Goal: Information Seeking & Learning: Learn about a topic

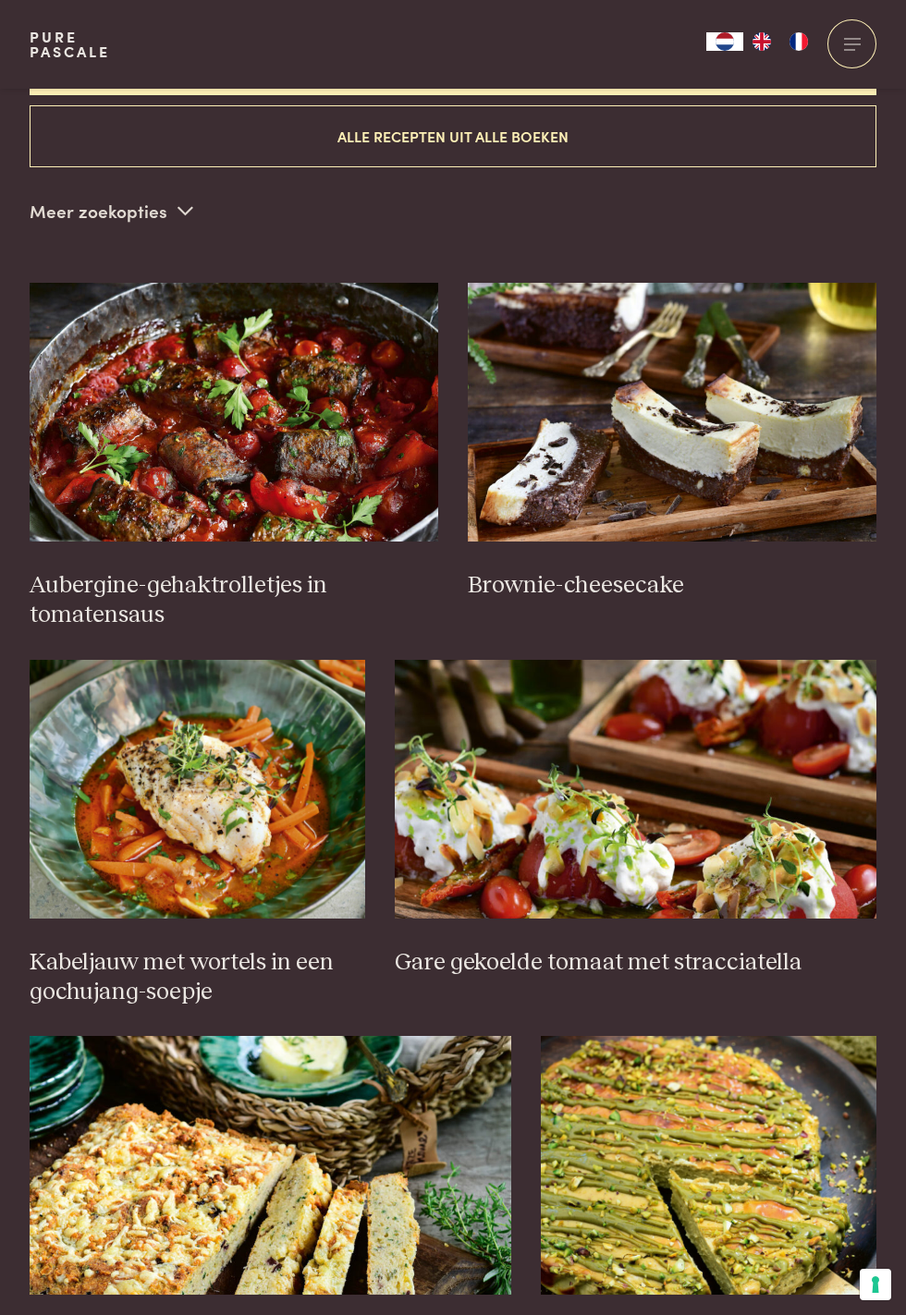
scroll to position [510, 0]
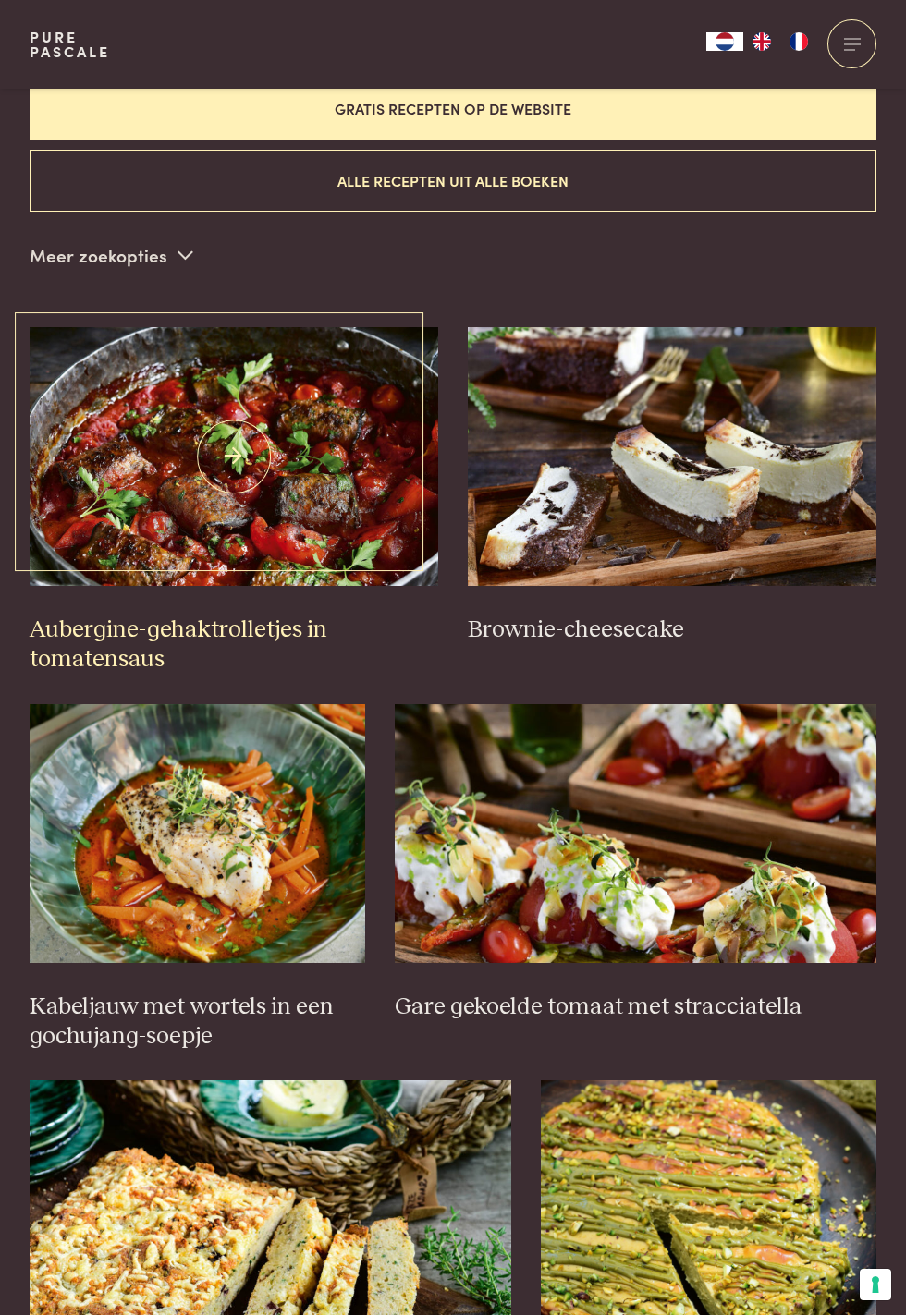
click at [195, 626] on h3 "Aubergine-gehaktrolletjes in tomatensaus" at bounding box center [234, 644] width 408 height 59
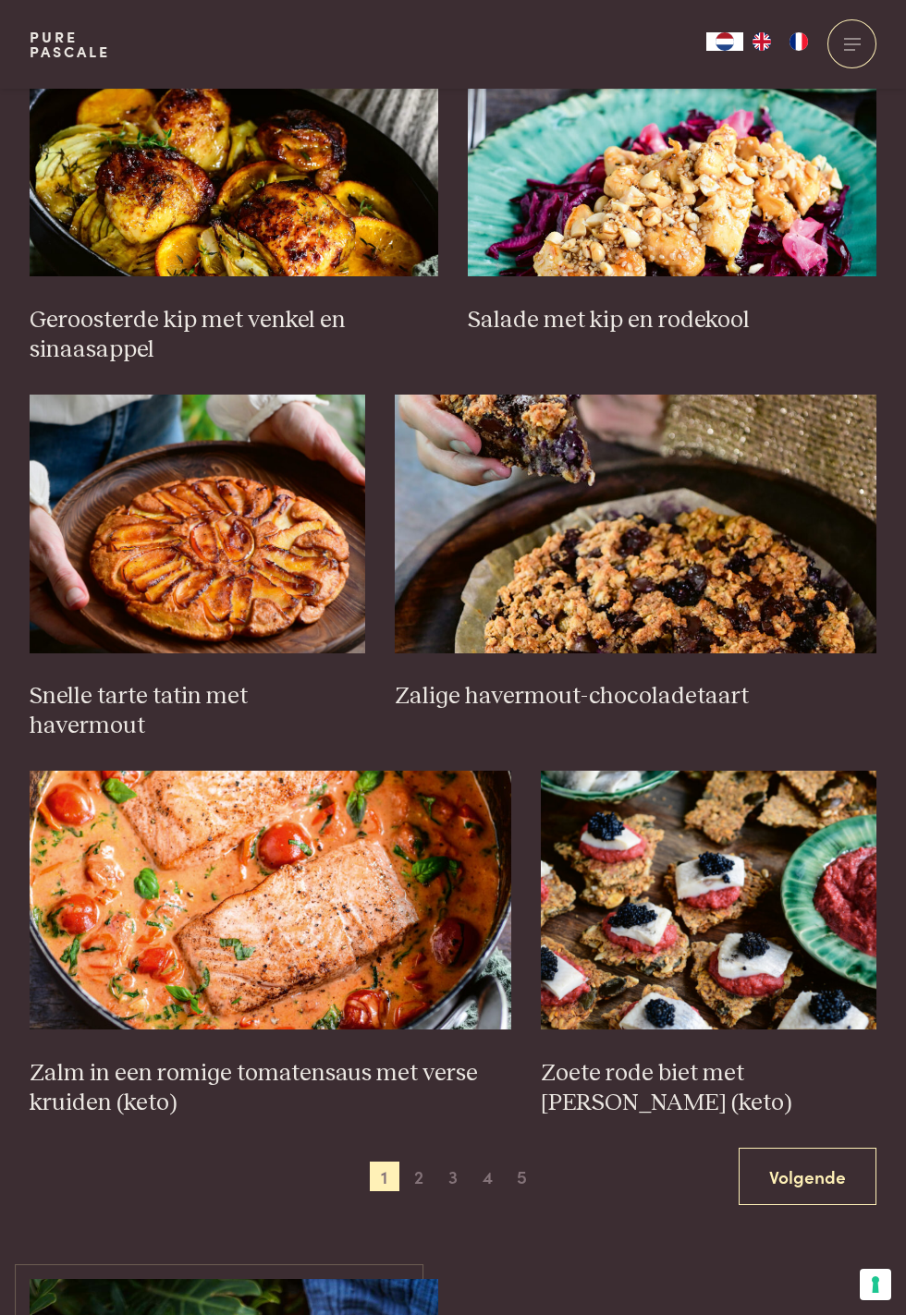
scroll to position [1920, 0]
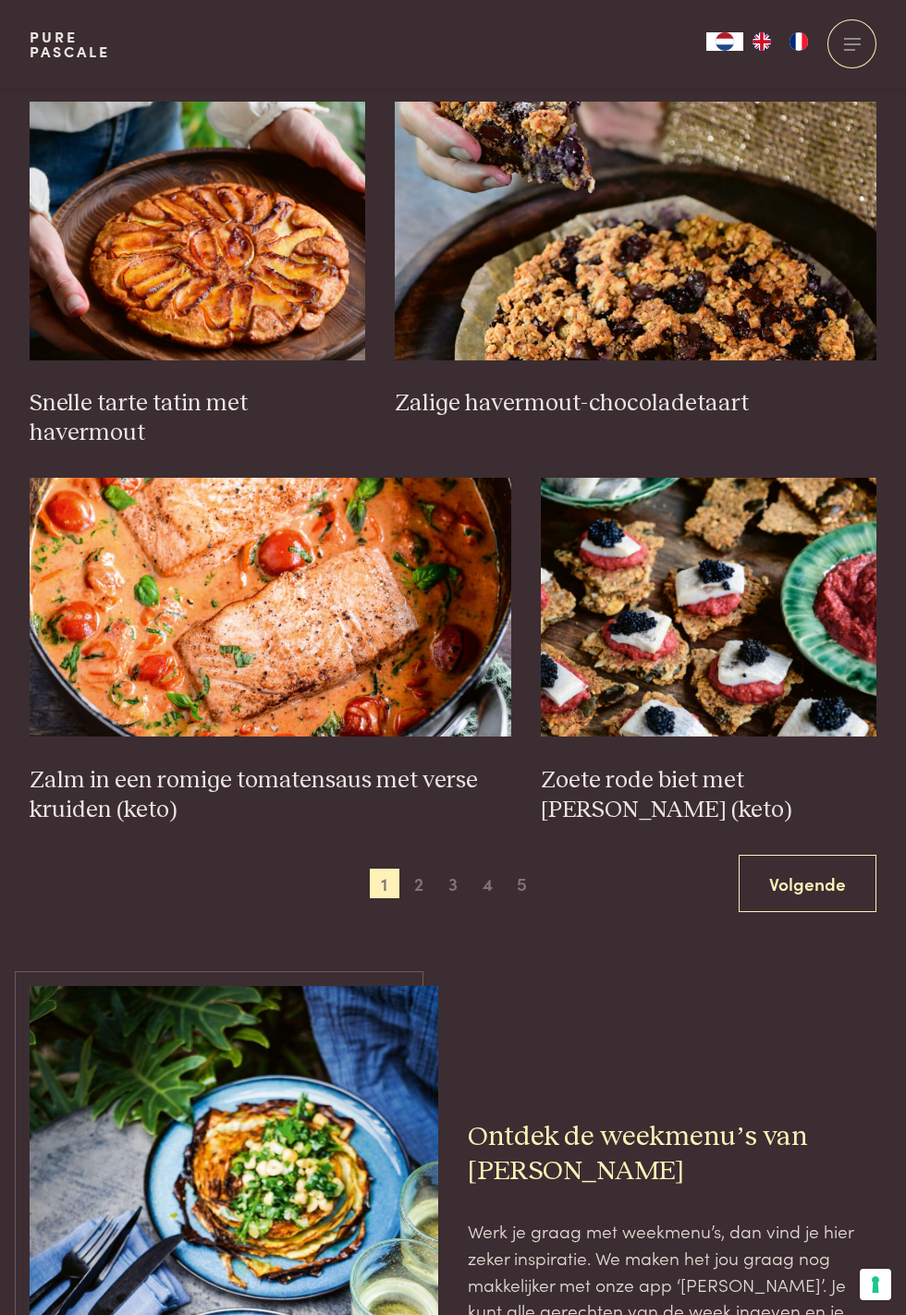
click at [817, 859] on link "Volgende" at bounding box center [807, 884] width 138 height 58
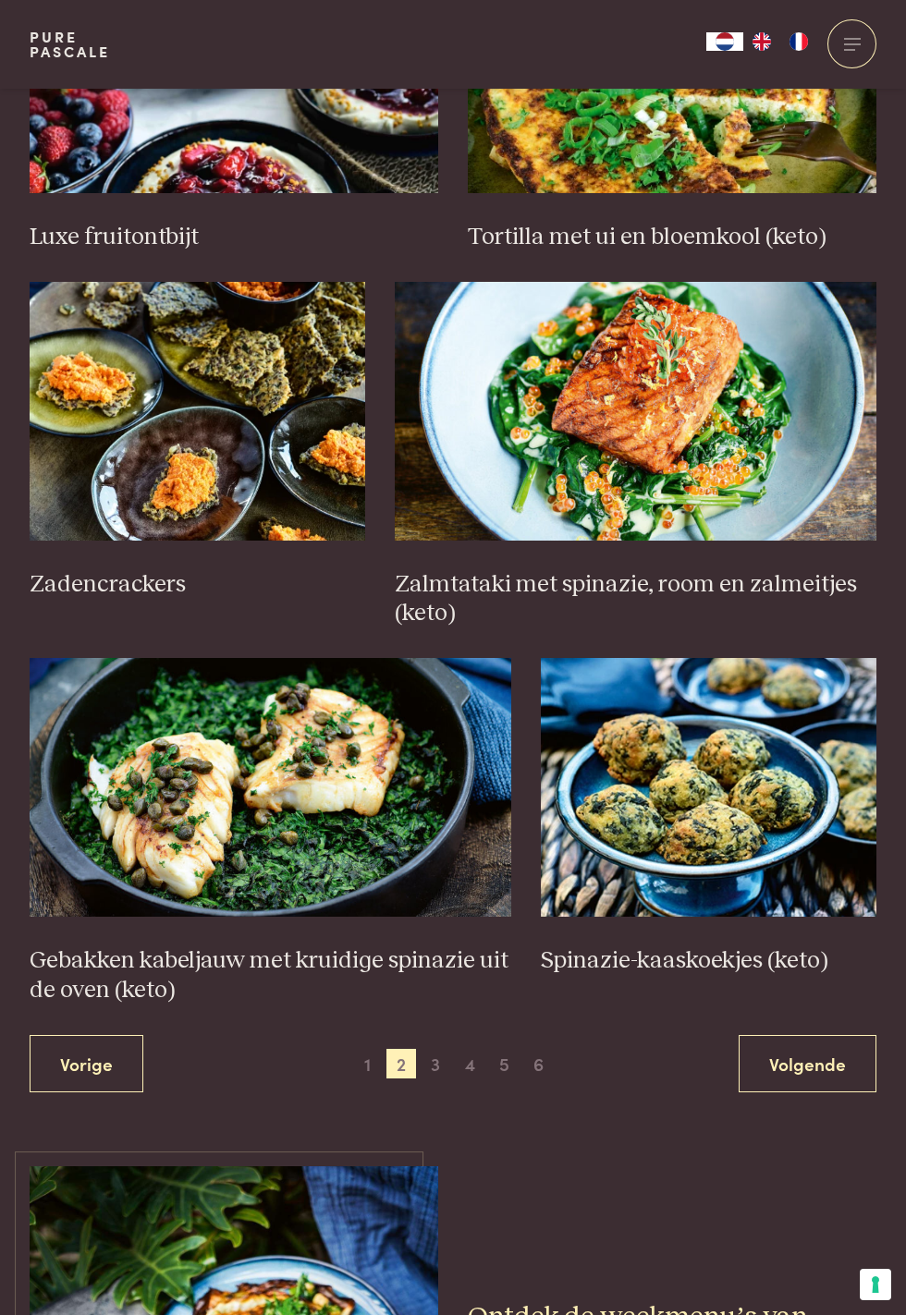
scroll to position [2009, 0]
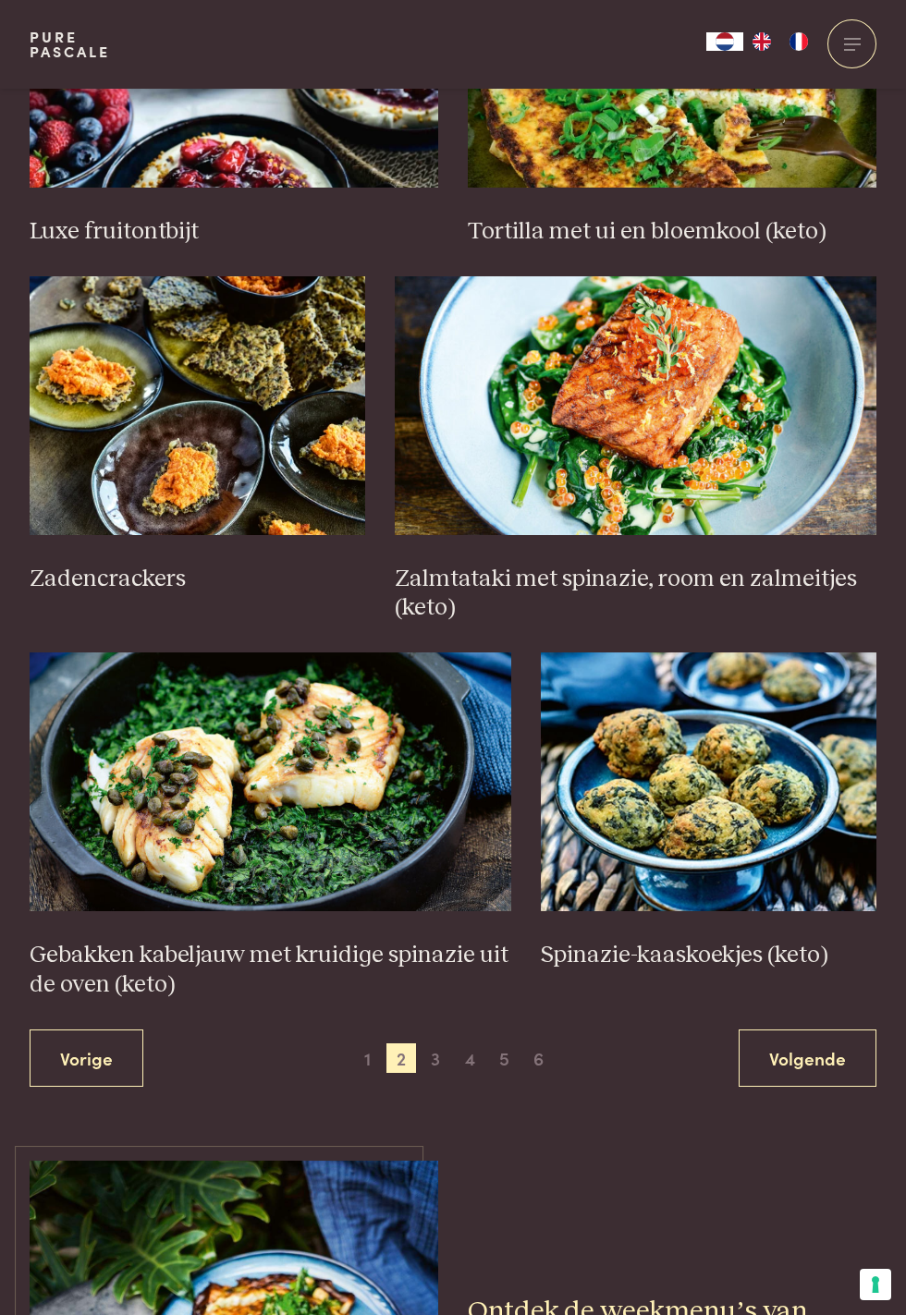
click at [806, 1067] on link "Volgende" at bounding box center [807, 1058] width 138 height 58
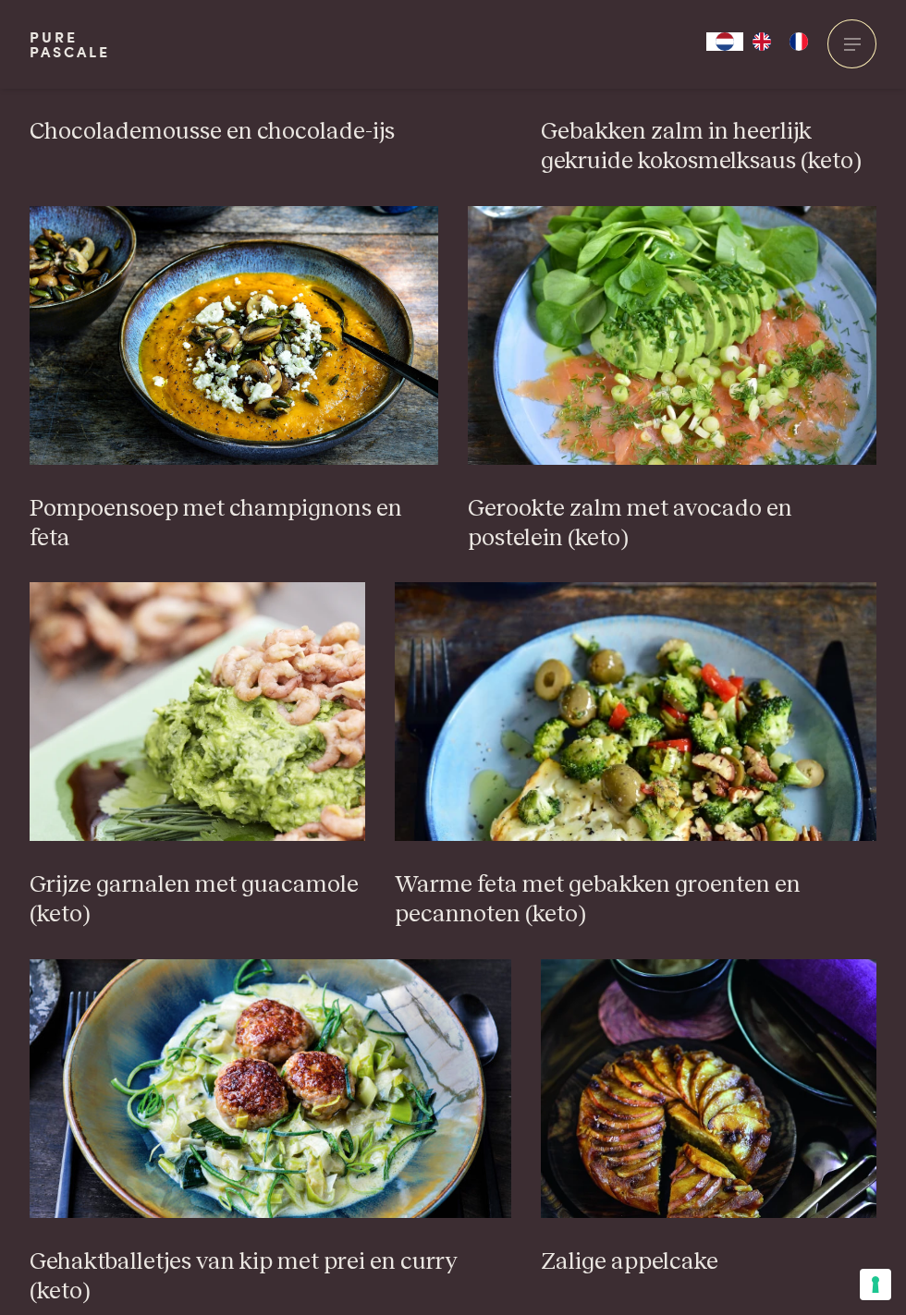
scroll to position [1793, 0]
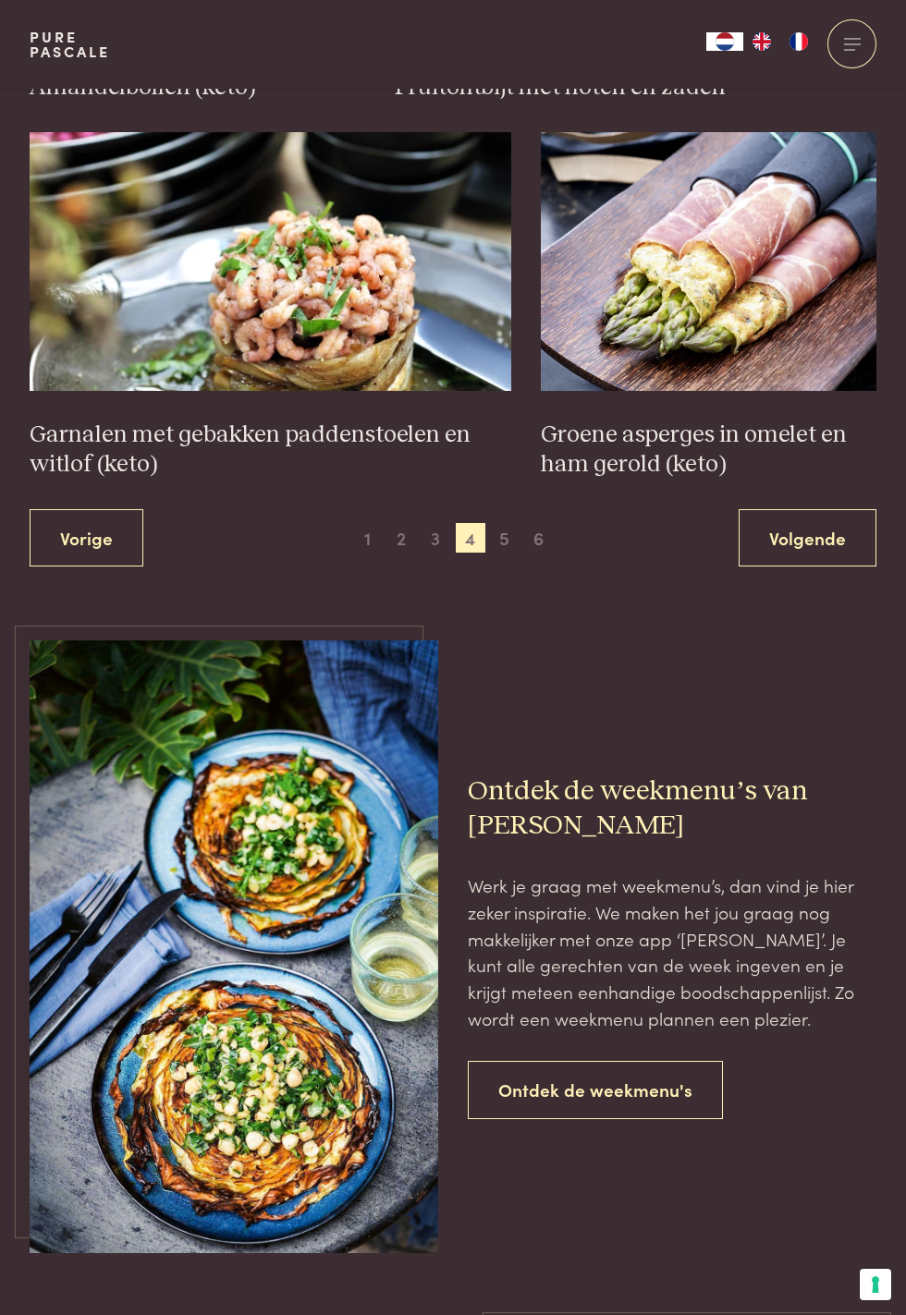
scroll to position [2540, 0]
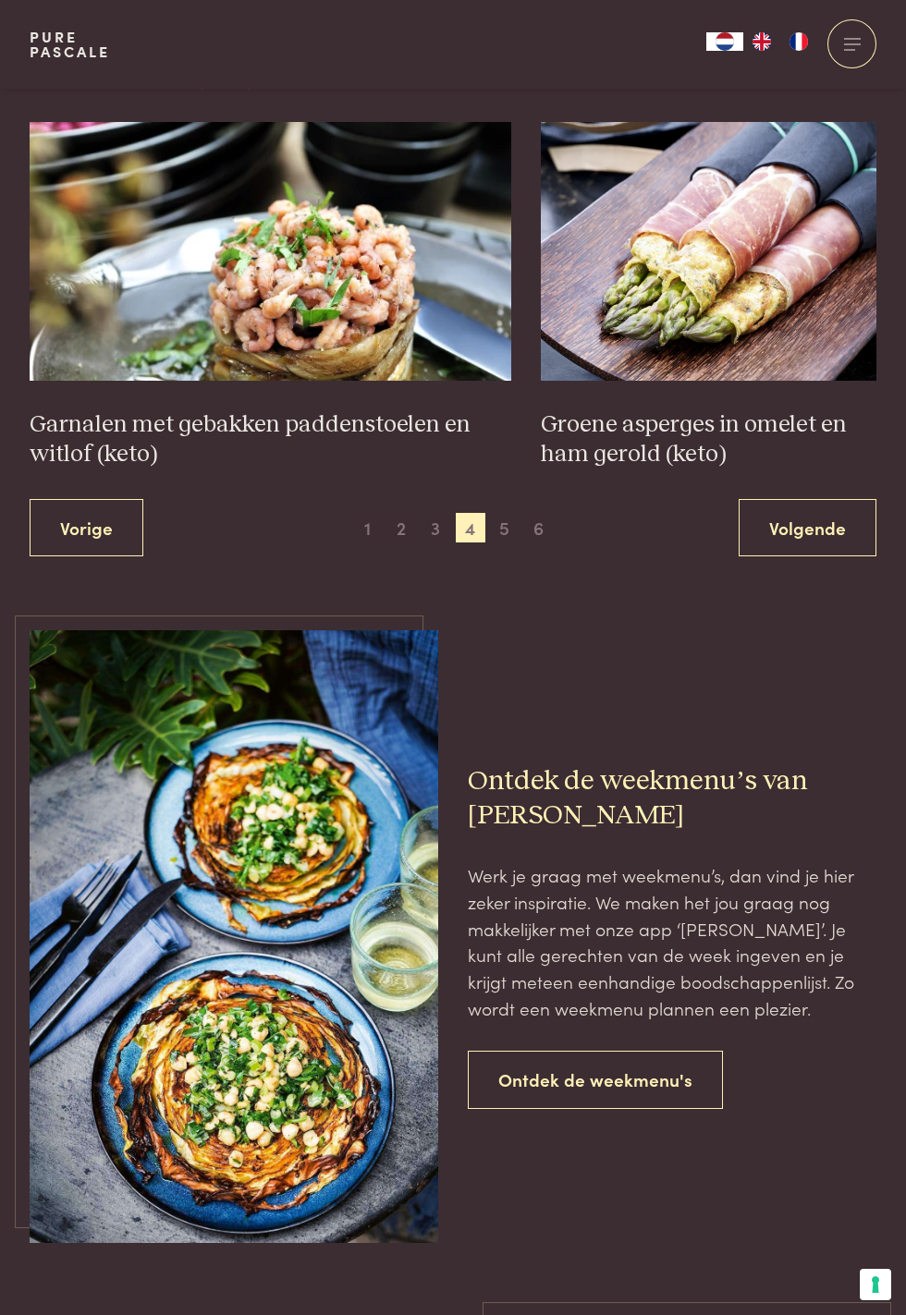
click at [841, 521] on link "Volgende" at bounding box center [807, 528] width 138 height 58
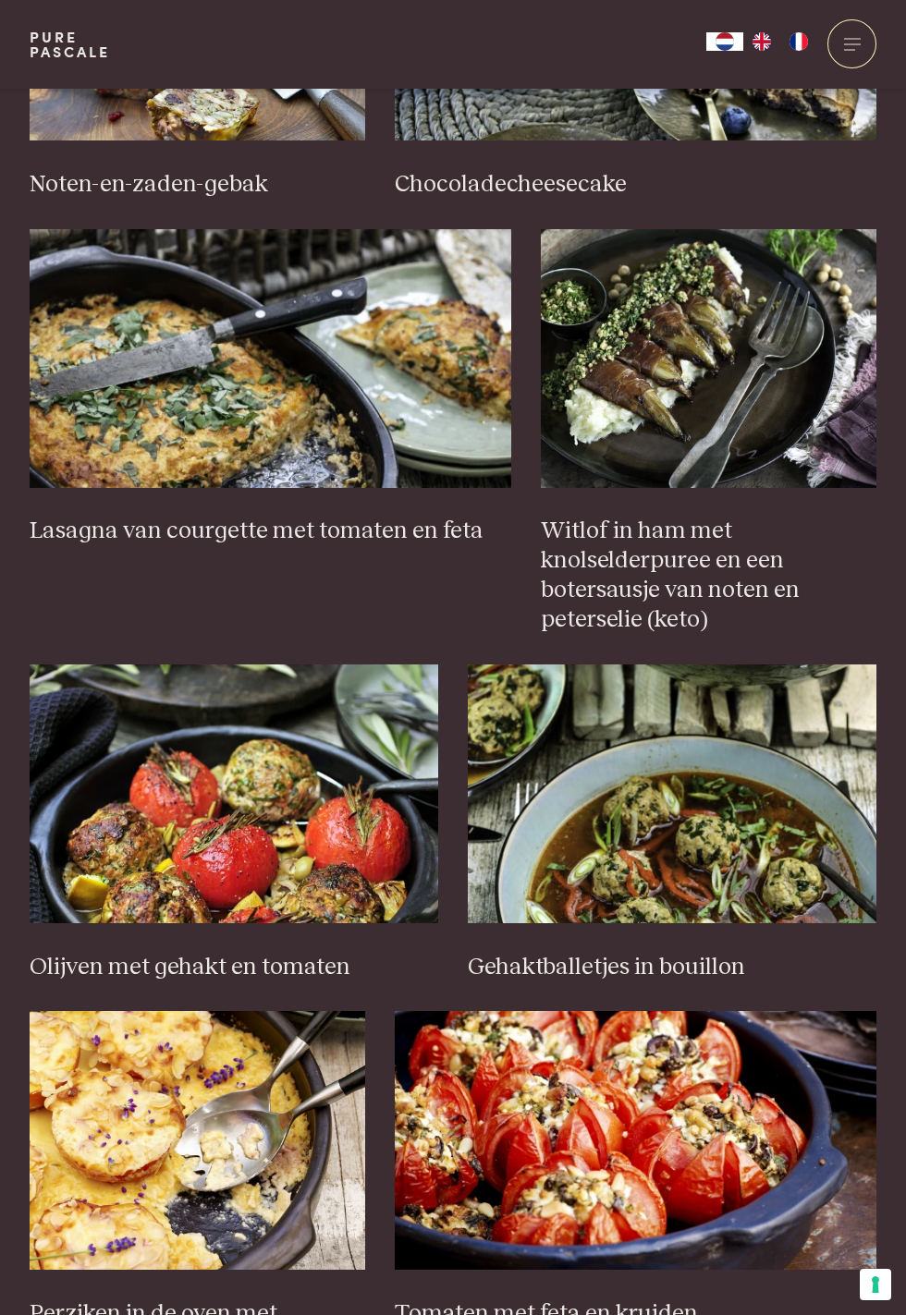
scroll to position [1334, 0]
